Goal: Task Accomplishment & Management: Use online tool/utility

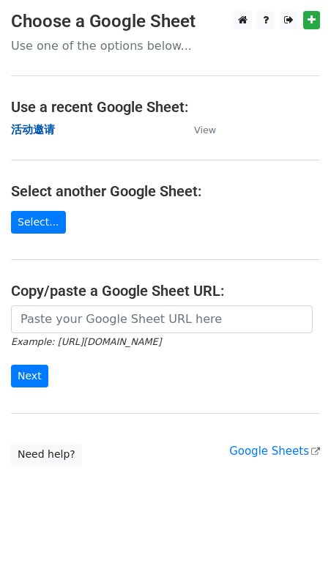
click at [36, 130] on strong "活动邀请" at bounding box center [33, 129] width 44 height 13
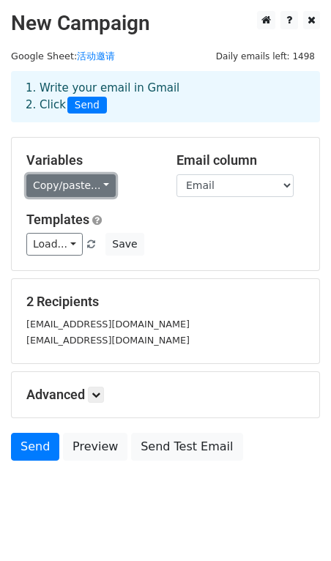
click at [100, 187] on link "Copy/paste..." at bounding box center [70, 185] width 89 height 23
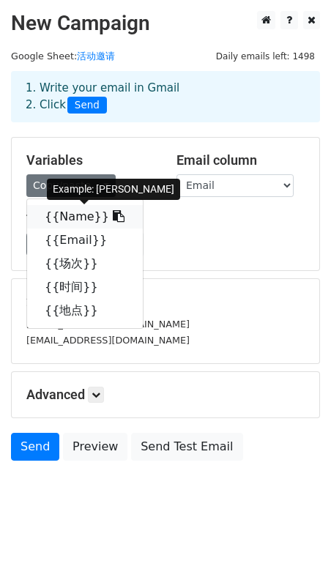
click at [113, 219] on icon at bounding box center [119, 216] width 12 height 12
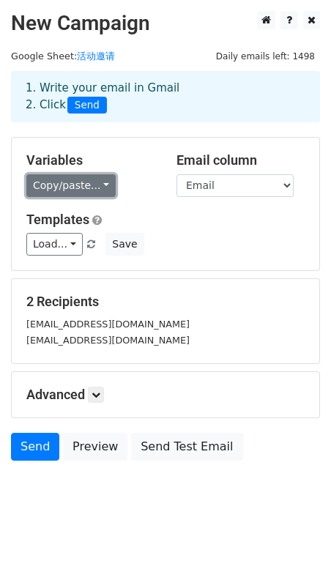
click at [103, 187] on link "Copy/paste..." at bounding box center [70, 185] width 89 height 23
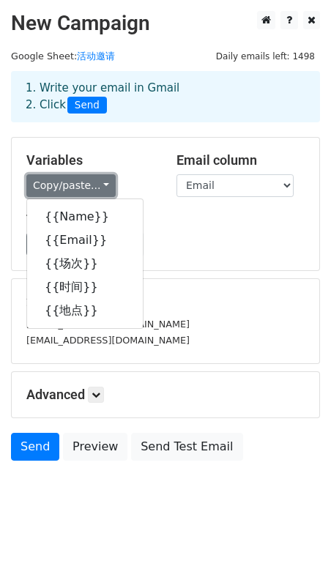
click at [103, 189] on link "Copy/paste..." at bounding box center [70, 185] width 89 height 23
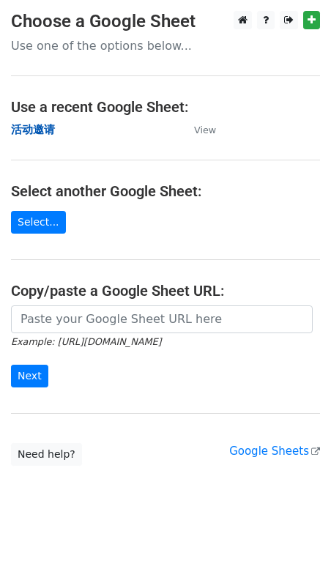
click at [41, 132] on strong "活动邀请" at bounding box center [33, 129] width 44 height 13
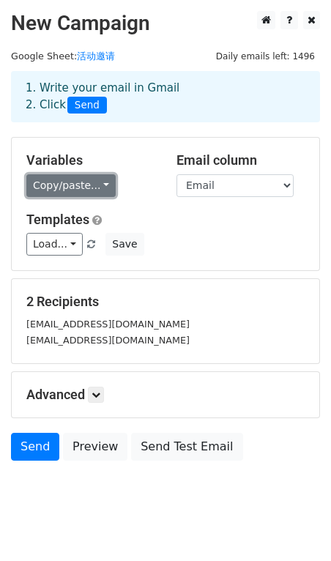
click at [100, 185] on link "Copy/paste..." at bounding box center [70, 185] width 89 height 23
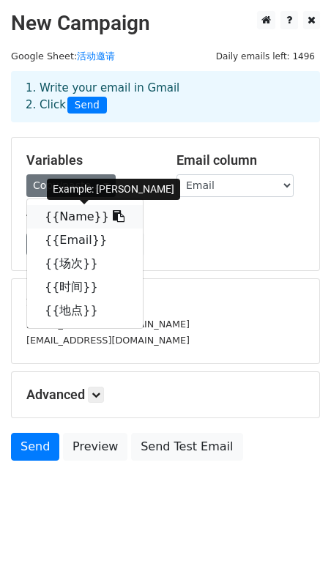
click at [113, 219] on icon at bounding box center [119, 216] width 12 height 12
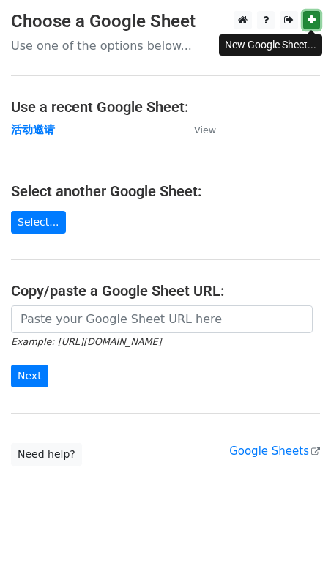
click at [316, 19] on link at bounding box center [311, 20] width 17 height 18
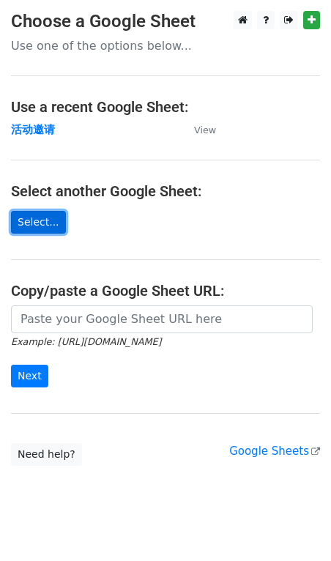
click at [40, 220] on link "Select..." at bounding box center [38, 222] width 55 height 23
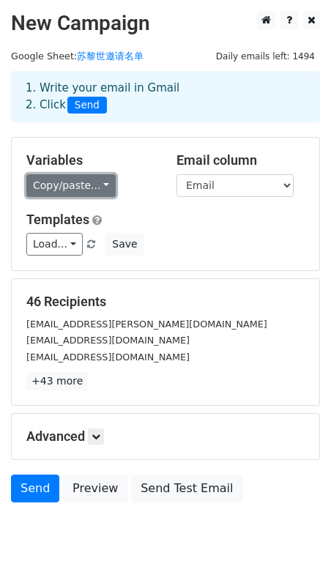
click at [100, 188] on link "Copy/paste..." at bounding box center [70, 185] width 89 height 23
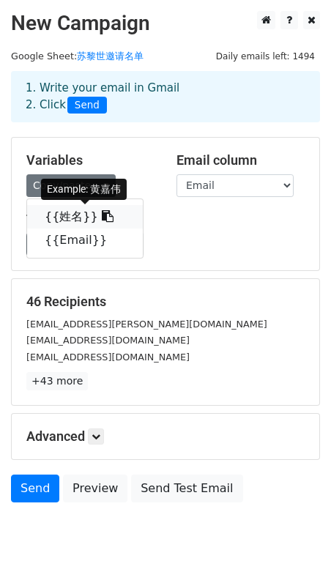
click at [102, 218] on icon at bounding box center [108, 216] width 12 height 12
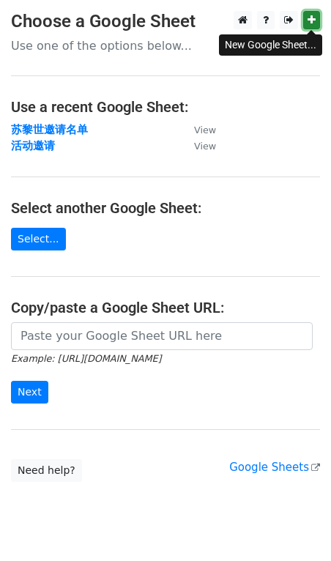
click at [313, 18] on icon at bounding box center [312, 20] width 8 height 10
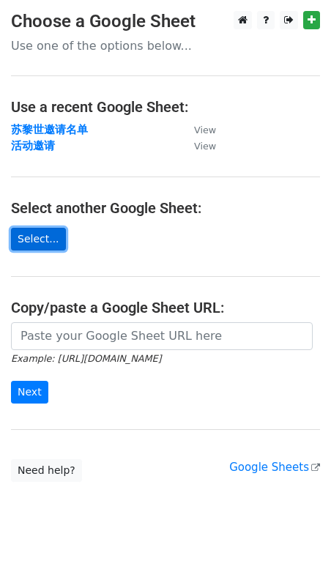
click at [31, 245] on link "Select..." at bounding box center [38, 239] width 55 height 23
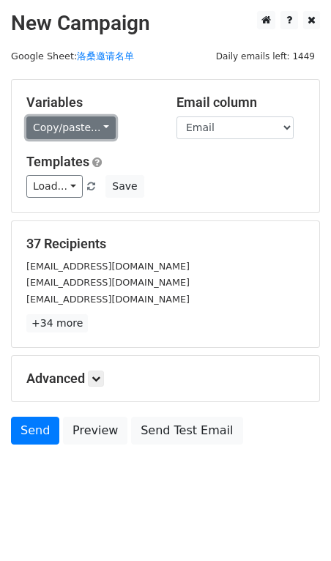
click at [100, 125] on link "Copy/paste..." at bounding box center [70, 127] width 89 height 23
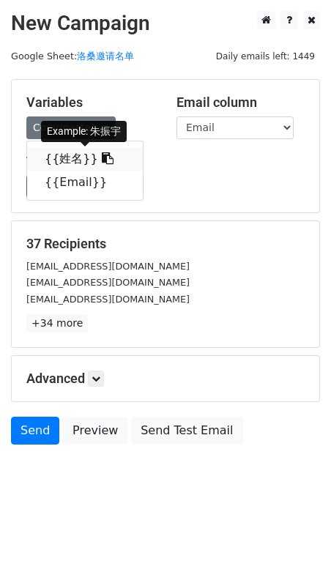
click at [102, 159] on icon at bounding box center [108, 158] width 12 height 12
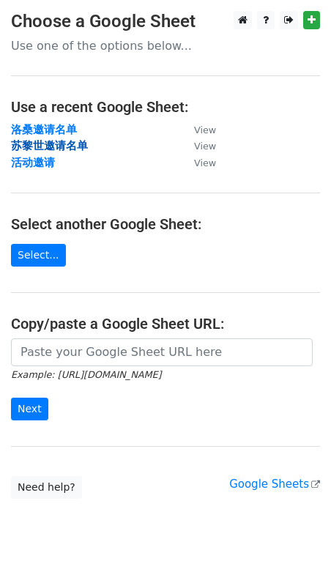
click at [45, 146] on strong "苏黎世邀请名单" at bounding box center [49, 145] width 77 height 13
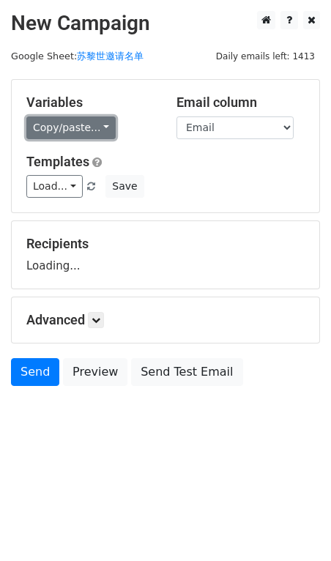
click at [101, 127] on link "Copy/paste..." at bounding box center [70, 127] width 89 height 23
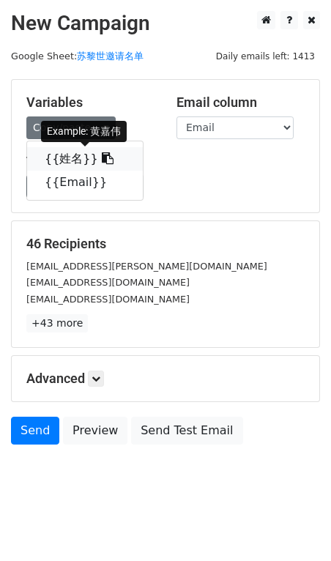
click at [102, 157] on icon at bounding box center [108, 158] width 12 height 12
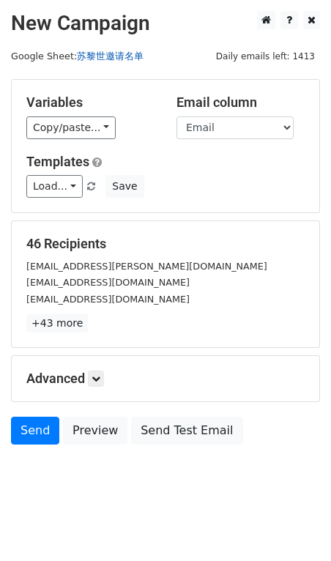
click at [105, 58] on link "苏黎世邀请名单" at bounding box center [110, 56] width 67 height 11
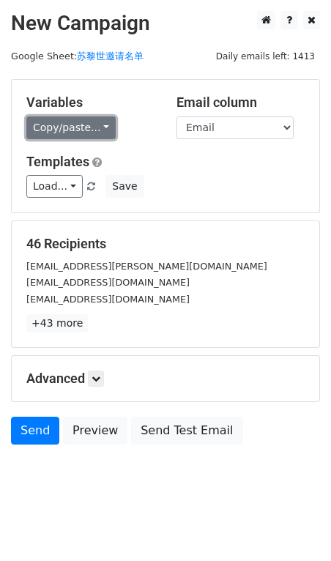
click at [96, 128] on link "Copy/paste..." at bounding box center [70, 127] width 89 height 23
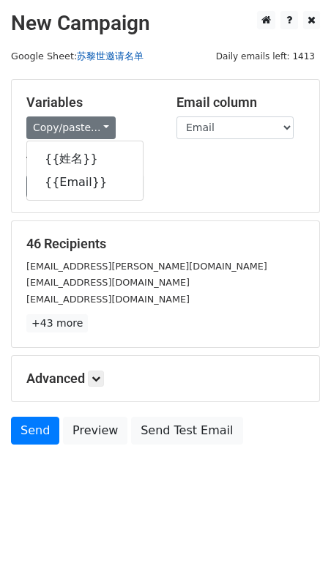
click at [104, 59] on link "苏黎世邀请名单" at bounding box center [110, 56] width 67 height 11
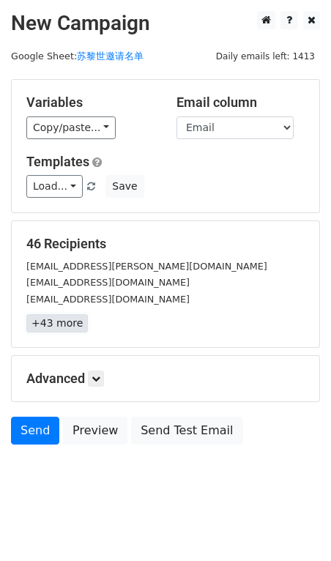
click at [60, 327] on link "+43 more" at bounding box center [57, 323] width 62 height 18
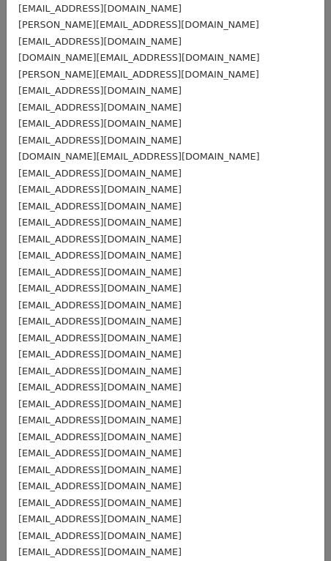
scroll to position [161, 0]
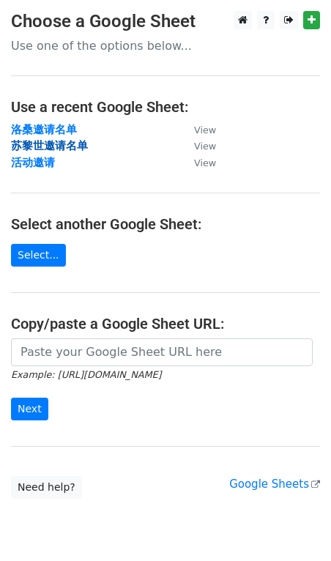
click at [53, 141] on strong "苏黎世邀请名单" at bounding box center [49, 145] width 77 height 13
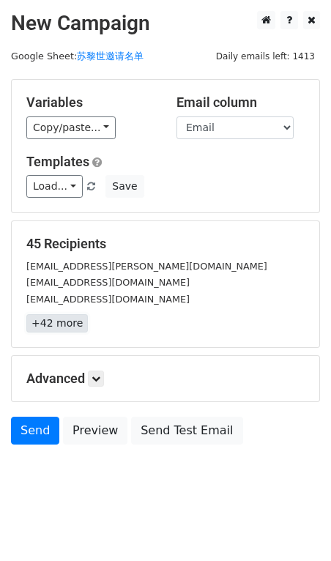
click at [59, 325] on link "+42 more" at bounding box center [57, 323] width 62 height 18
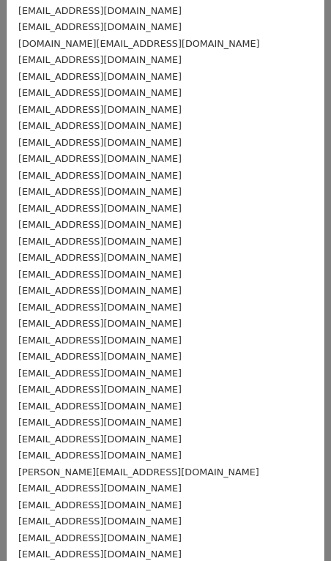
scroll to position [313, 0]
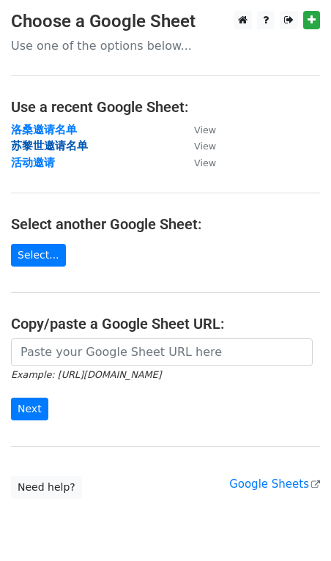
click at [66, 144] on strong "苏黎世邀请名单" at bounding box center [49, 145] width 77 height 13
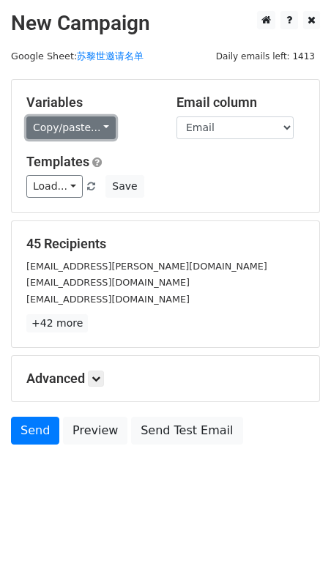
click at [103, 128] on link "Copy/paste..." at bounding box center [70, 127] width 89 height 23
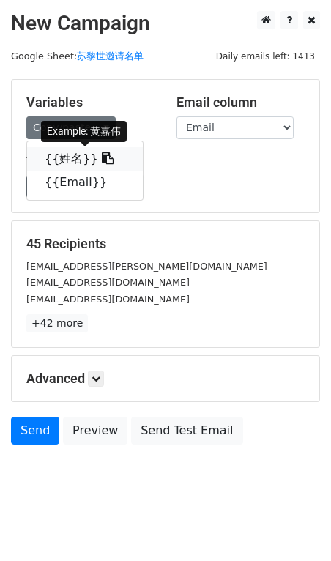
click at [102, 162] on icon at bounding box center [108, 158] width 12 height 12
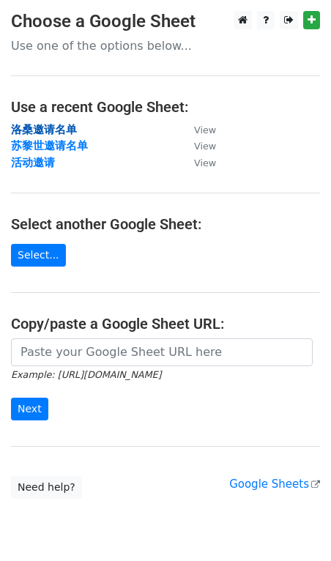
click at [50, 130] on strong "洛桑邀请名单" at bounding box center [44, 129] width 66 height 13
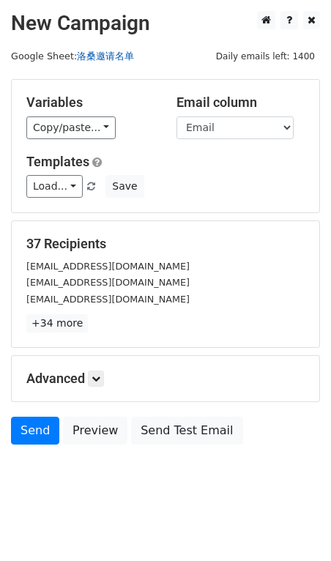
click at [104, 54] on link "洛桑邀请名单" at bounding box center [105, 56] width 57 height 11
click at [117, 57] on link "洛桑邀请名单" at bounding box center [105, 56] width 57 height 11
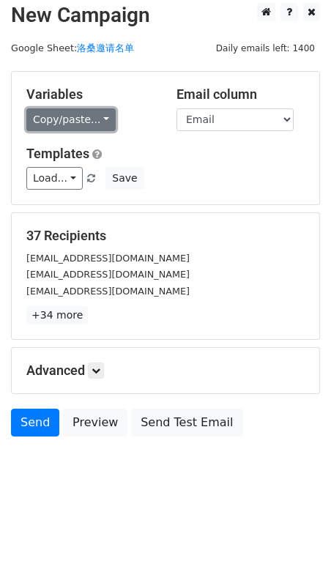
click at [100, 118] on link "Copy/paste..." at bounding box center [70, 119] width 89 height 23
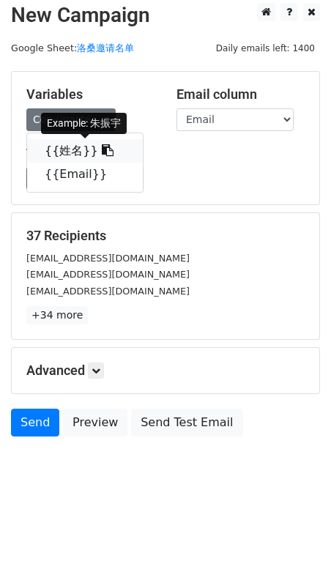
click at [102, 151] on icon at bounding box center [108, 150] width 12 height 12
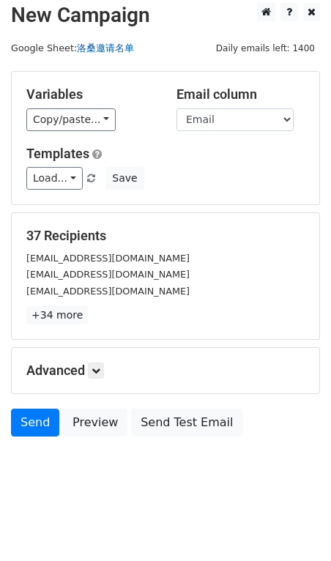
click at [104, 42] on link "洛桑邀请名单" at bounding box center [105, 47] width 57 height 11
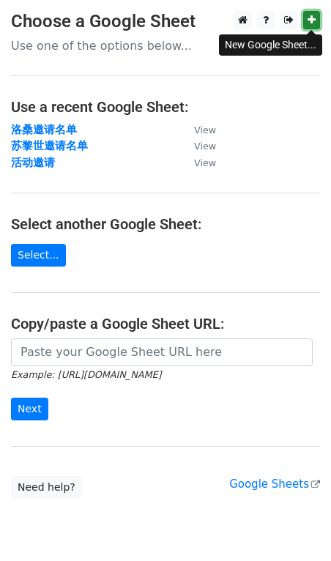
click at [313, 22] on icon at bounding box center [312, 20] width 8 height 10
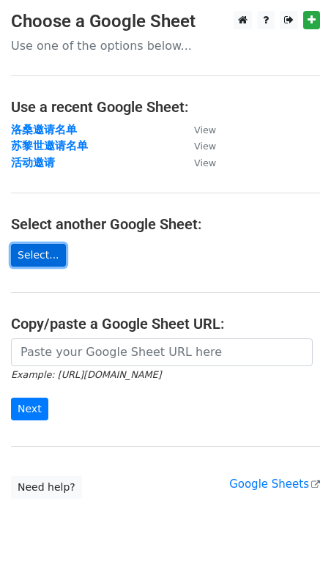
click at [40, 261] on link "Select..." at bounding box center [38, 255] width 55 height 23
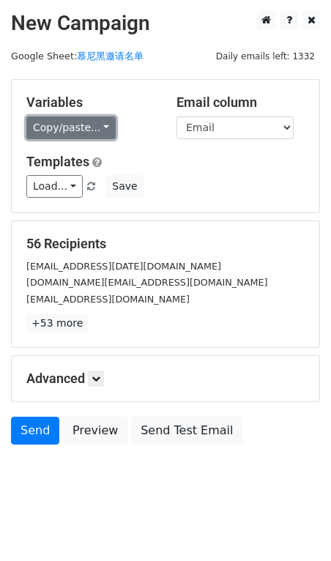
click at [97, 126] on link "Copy/paste..." at bounding box center [70, 127] width 89 height 23
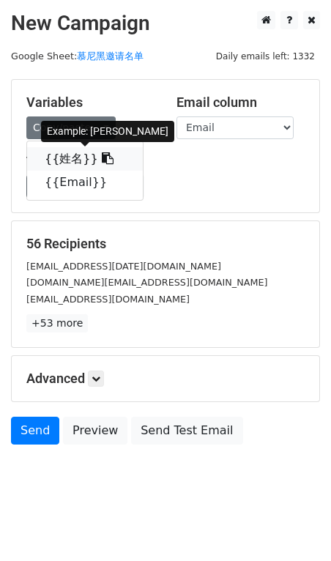
click at [102, 159] on icon at bounding box center [108, 158] width 12 height 12
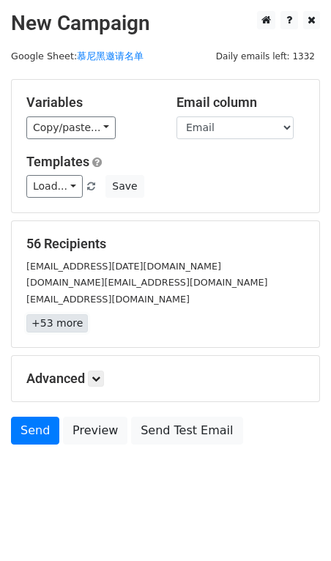
click at [64, 324] on link "+53 more" at bounding box center [57, 323] width 62 height 18
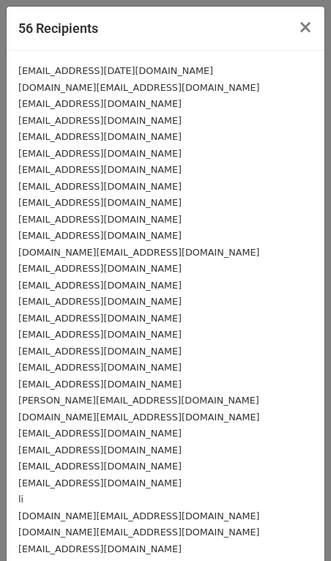
click at [82, 182] on small "[EMAIL_ADDRESS][DOMAIN_NAME]" at bounding box center [99, 186] width 163 height 11
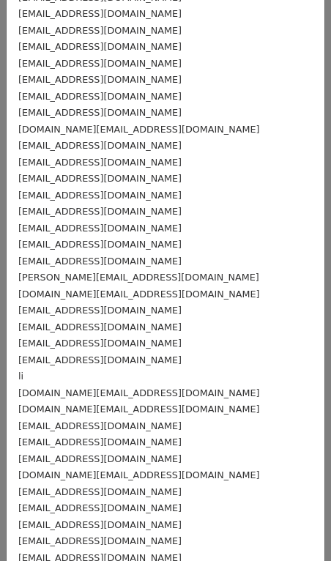
scroll to position [135, 0]
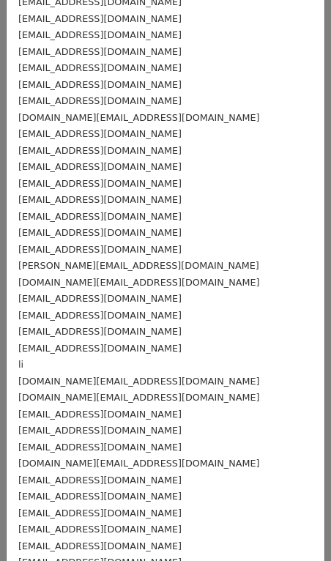
click at [40, 373] on div "[DOMAIN_NAME][EMAIL_ADDRESS][DOMAIN_NAME]" at bounding box center [165, 381] width 294 height 17
click at [30, 365] on div "li" at bounding box center [165, 364] width 294 height 17
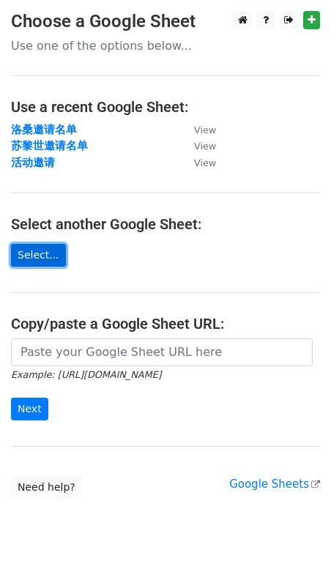
click at [45, 255] on link "Select..." at bounding box center [38, 255] width 55 height 23
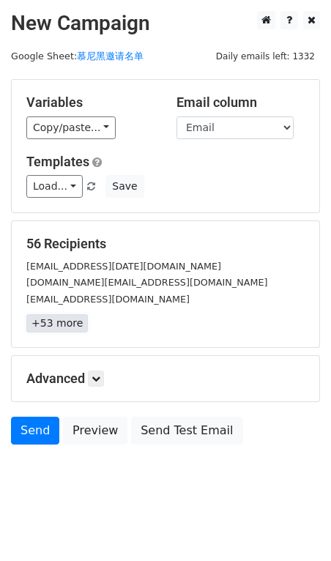
click at [65, 318] on link "+53 more" at bounding box center [57, 323] width 62 height 18
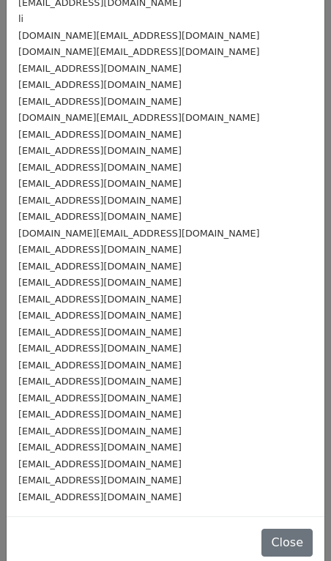
scroll to position [478, 0]
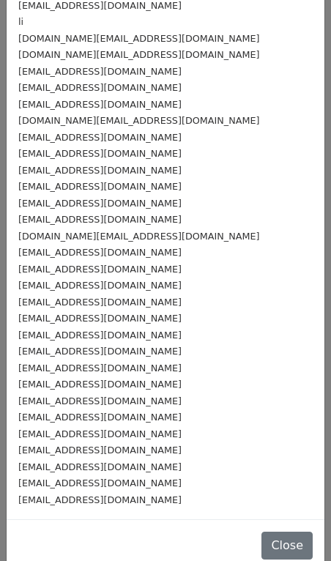
click at [197, 331] on div "[EMAIL_ADDRESS][DOMAIN_NAME]" at bounding box center [165, 335] width 294 height 17
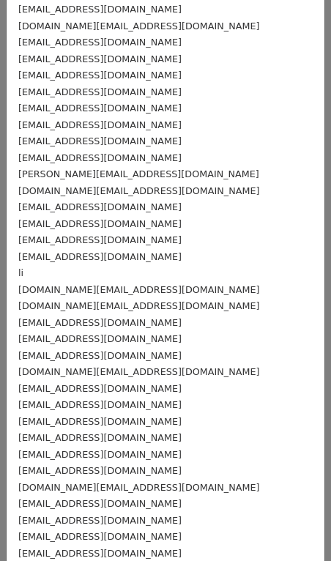
scroll to position [0, 0]
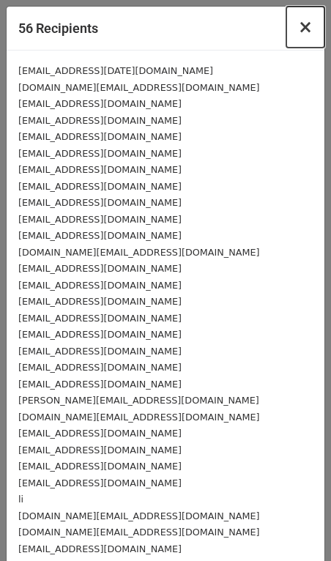
click at [308, 29] on span "×" at bounding box center [305, 27] width 15 height 21
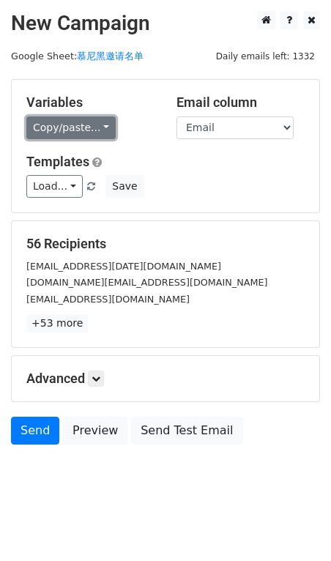
click at [99, 125] on link "Copy/paste..." at bounding box center [70, 127] width 89 height 23
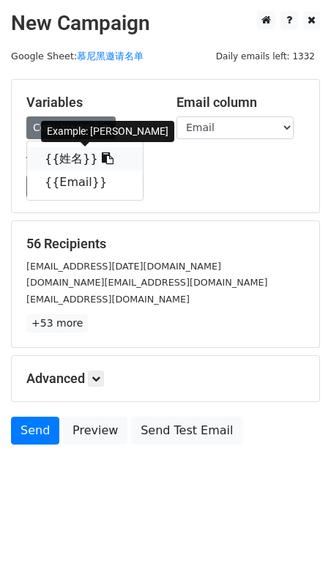
click at [102, 162] on icon at bounding box center [108, 158] width 12 height 12
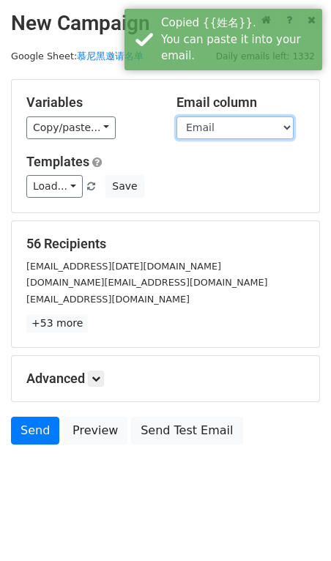
click at [229, 130] on select "姓名 Email" at bounding box center [235, 127] width 117 height 23
click at [177, 116] on select "姓名 Email" at bounding box center [235, 127] width 117 height 23
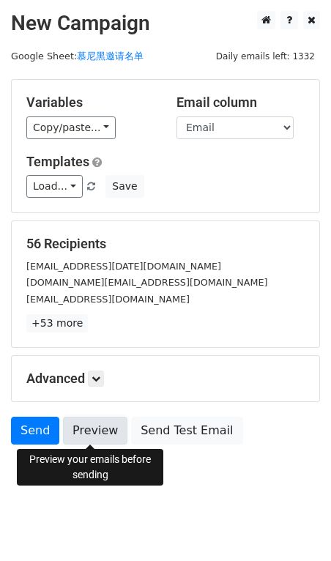
click at [85, 433] on link "Preview" at bounding box center [95, 431] width 64 height 28
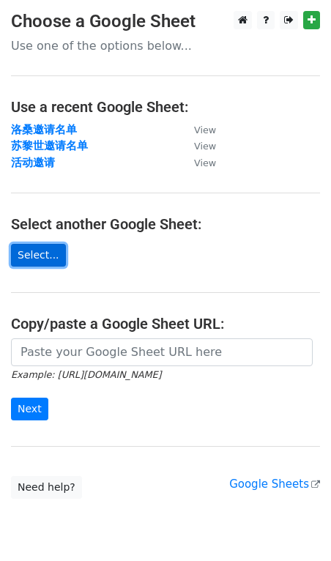
click at [48, 253] on link "Select..." at bounding box center [38, 255] width 55 height 23
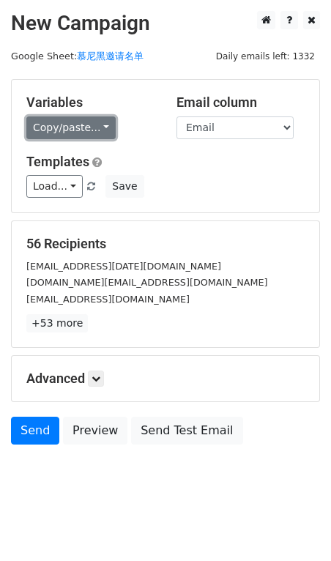
click at [102, 125] on link "Copy/paste..." at bounding box center [70, 127] width 89 height 23
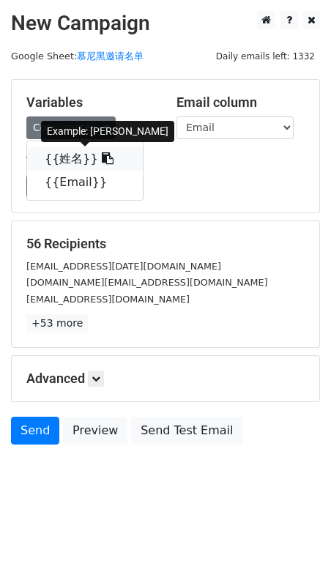
click at [102, 160] on icon at bounding box center [108, 158] width 12 height 12
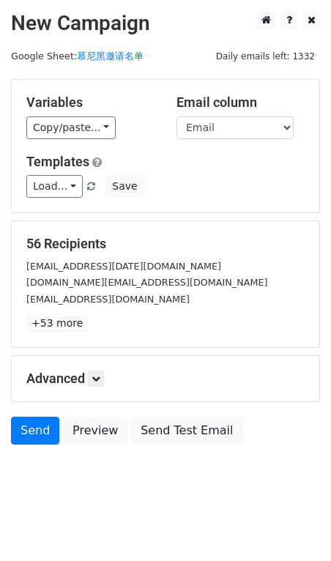
click at [68, 242] on h5 "56 Recipients" at bounding box center [165, 244] width 278 height 16
click at [55, 326] on link "+53 more" at bounding box center [57, 323] width 62 height 18
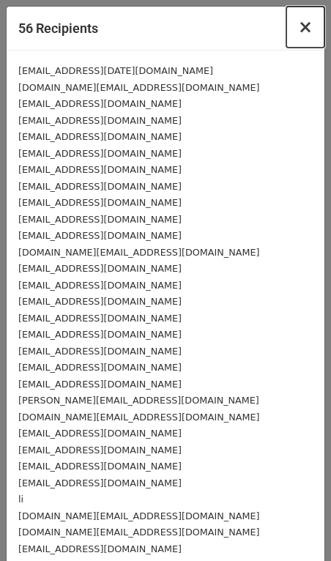
click at [310, 30] on span "×" at bounding box center [305, 27] width 15 height 21
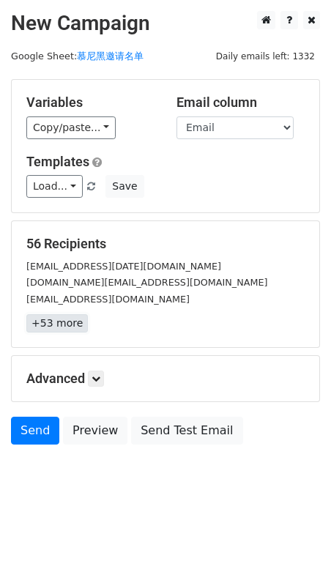
click at [55, 319] on link "+53 more" at bounding box center [57, 323] width 62 height 18
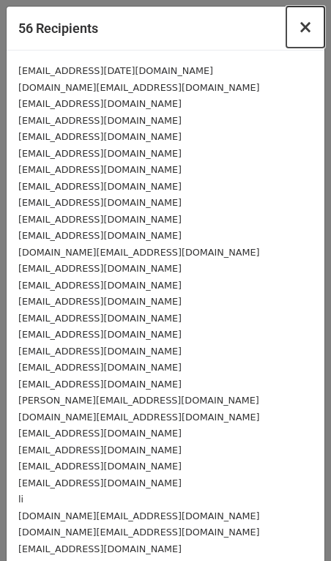
click at [305, 29] on span "×" at bounding box center [305, 27] width 15 height 21
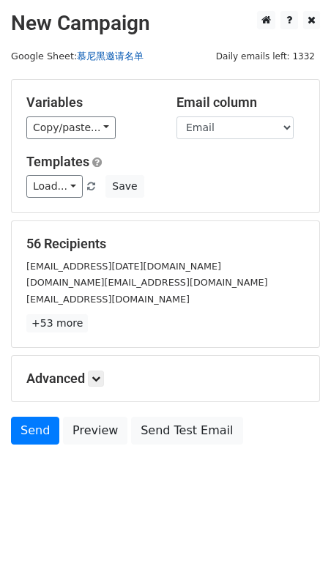
click at [119, 58] on link "慕尼黑邀请名单" at bounding box center [110, 56] width 67 height 11
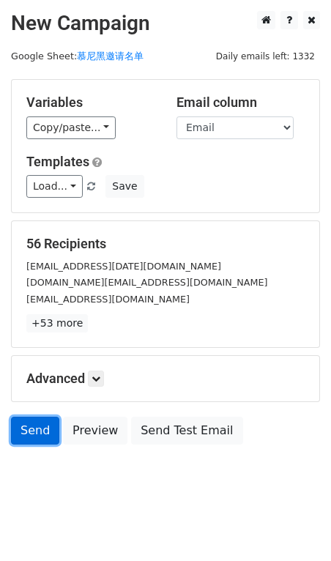
click at [23, 428] on link "Send" at bounding box center [35, 431] width 48 height 28
